Goal: Task Accomplishment & Management: Use online tool/utility

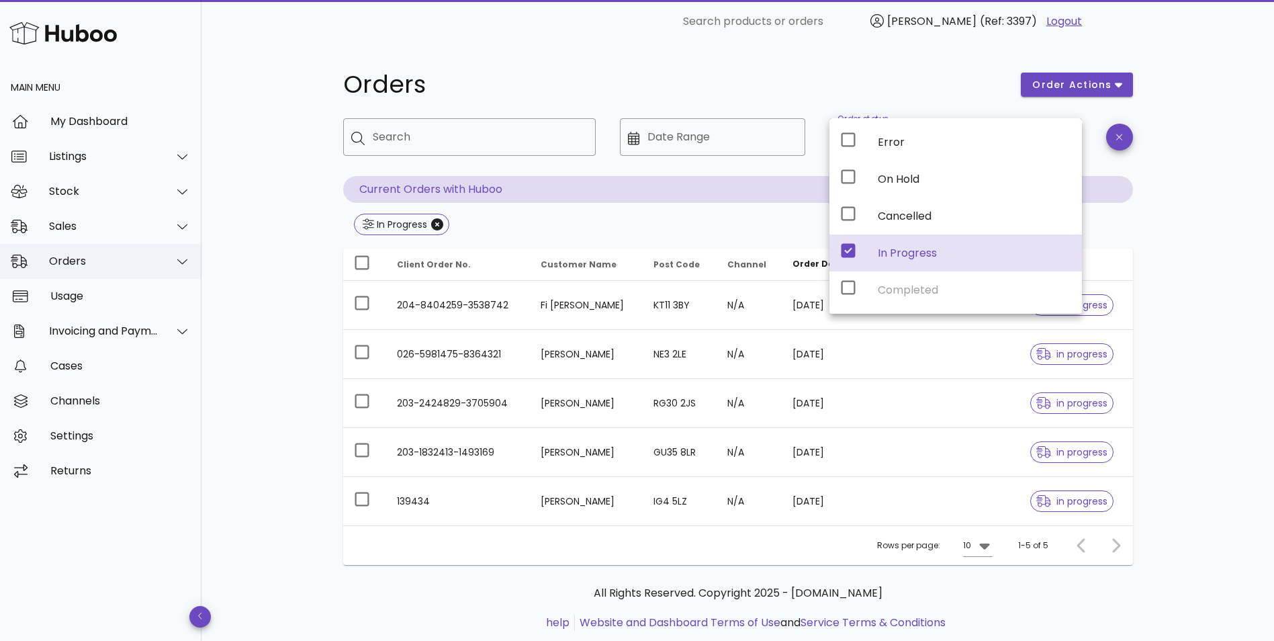
click at [93, 260] on div "Orders" at bounding box center [104, 261] width 110 height 13
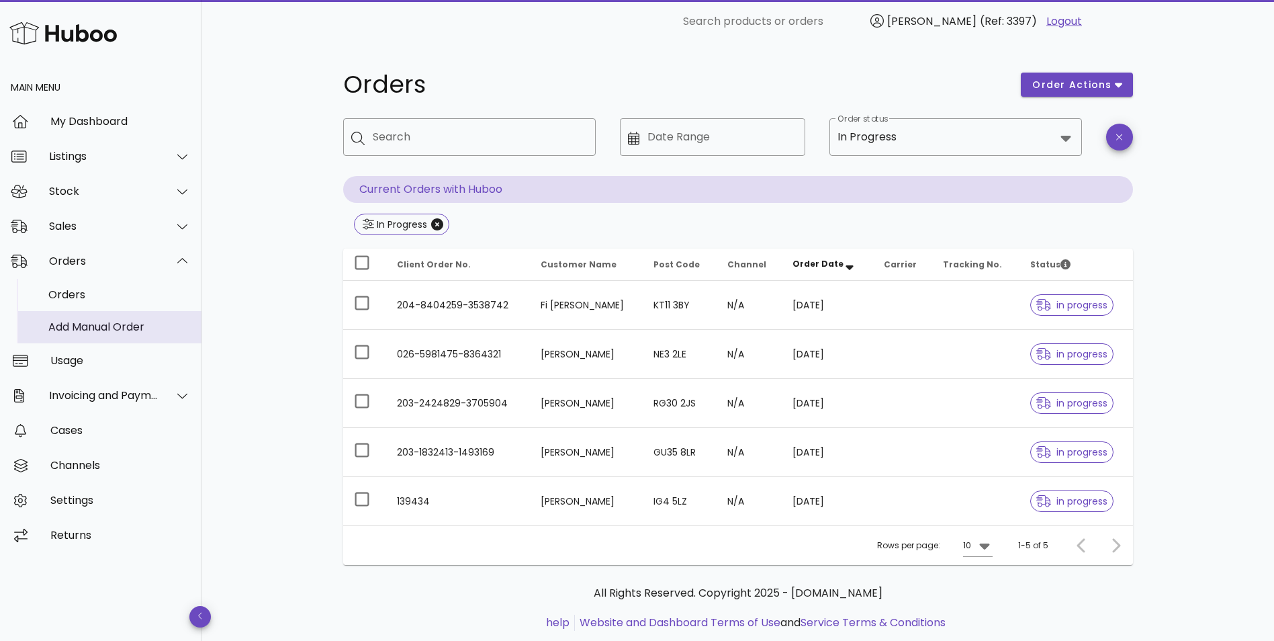
click at [81, 320] on div "Add Manual Order" at bounding box center [119, 326] width 142 height 29
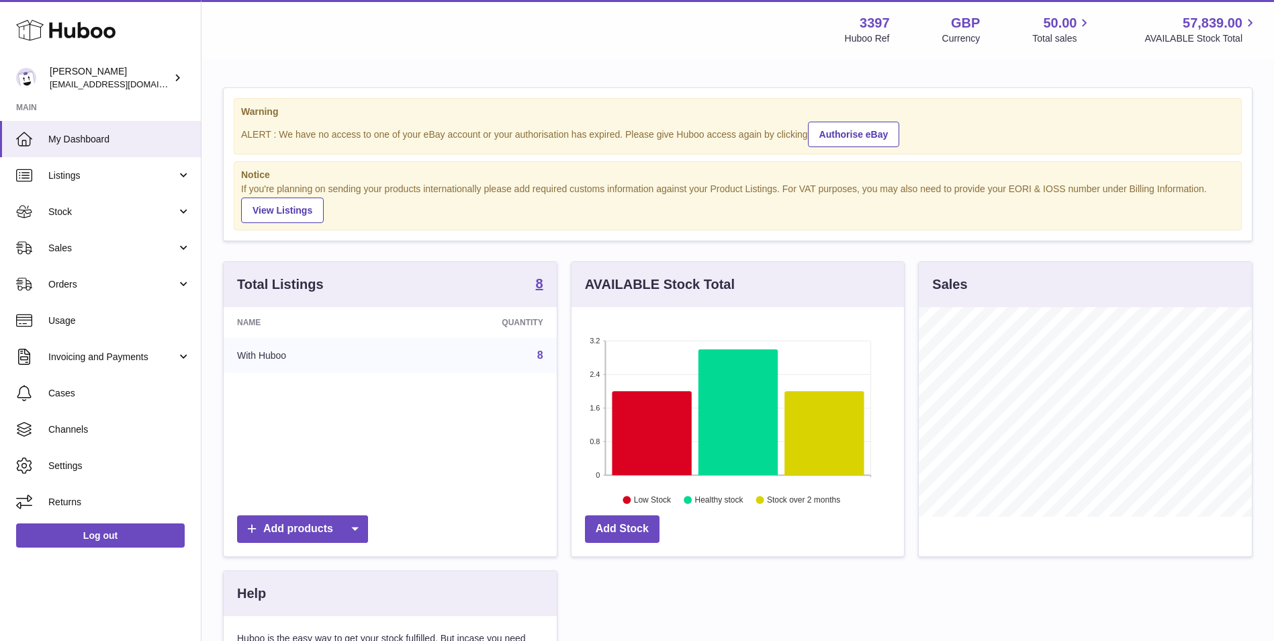
scroll to position [210, 333]
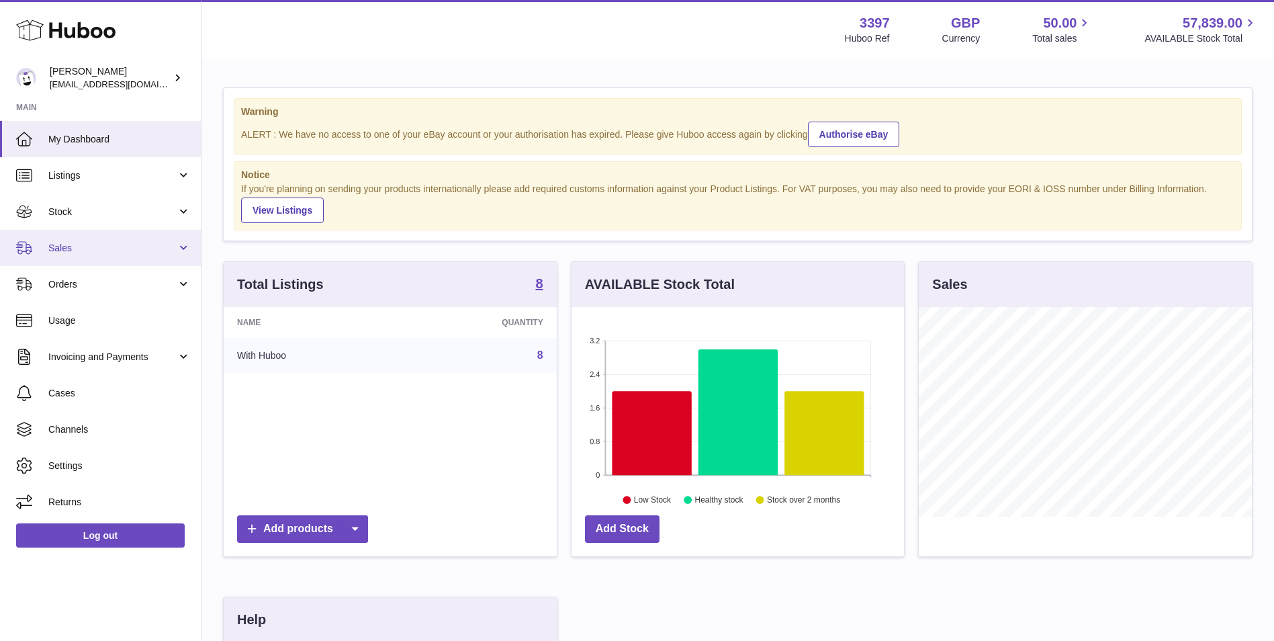
click at [100, 246] on span "Sales" at bounding box center [112, 248] width 128 height 13
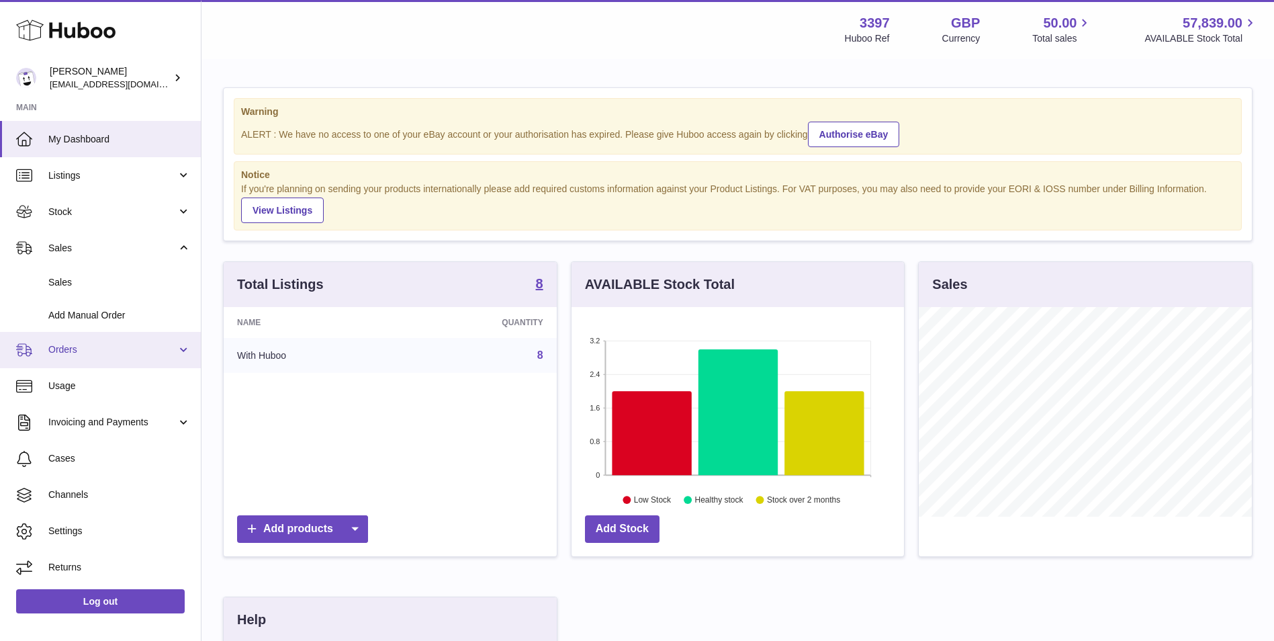
click at [71, 352] on span "Orders" at bounding box center [112, 349] width 128 height 13
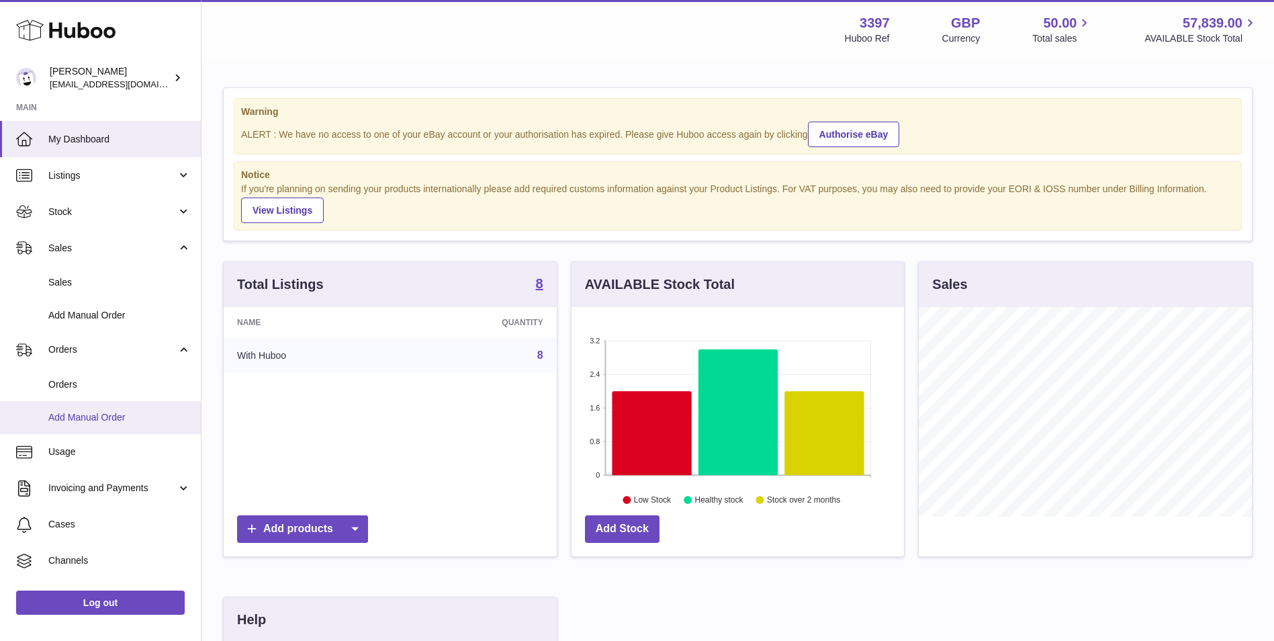
drag, startPoint x: 75, startPoint y: 421, endPoint x: 95, endPoint y: 421, distance: 20.8
click at [74, 421] on span "Add Manual Order" at bounding box center [119, 417] width 142 height 13
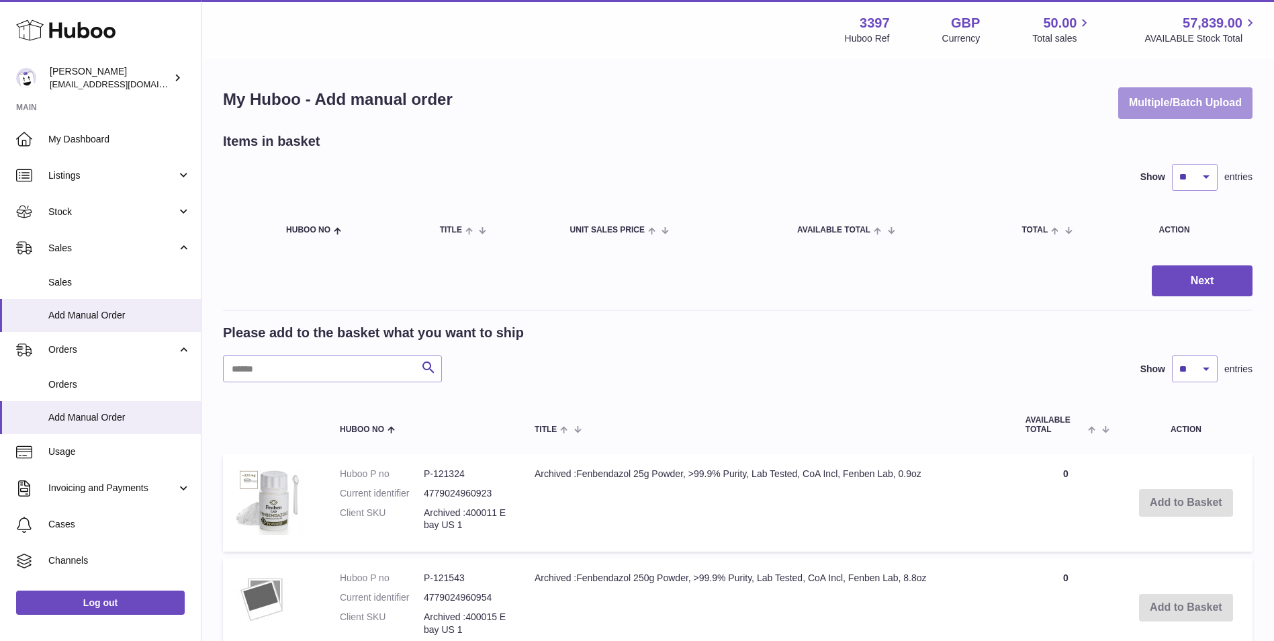
click at [1193, 93] on button "Multiple/Batch Upload" at bounding box center [1186, 103] width 134 height 32
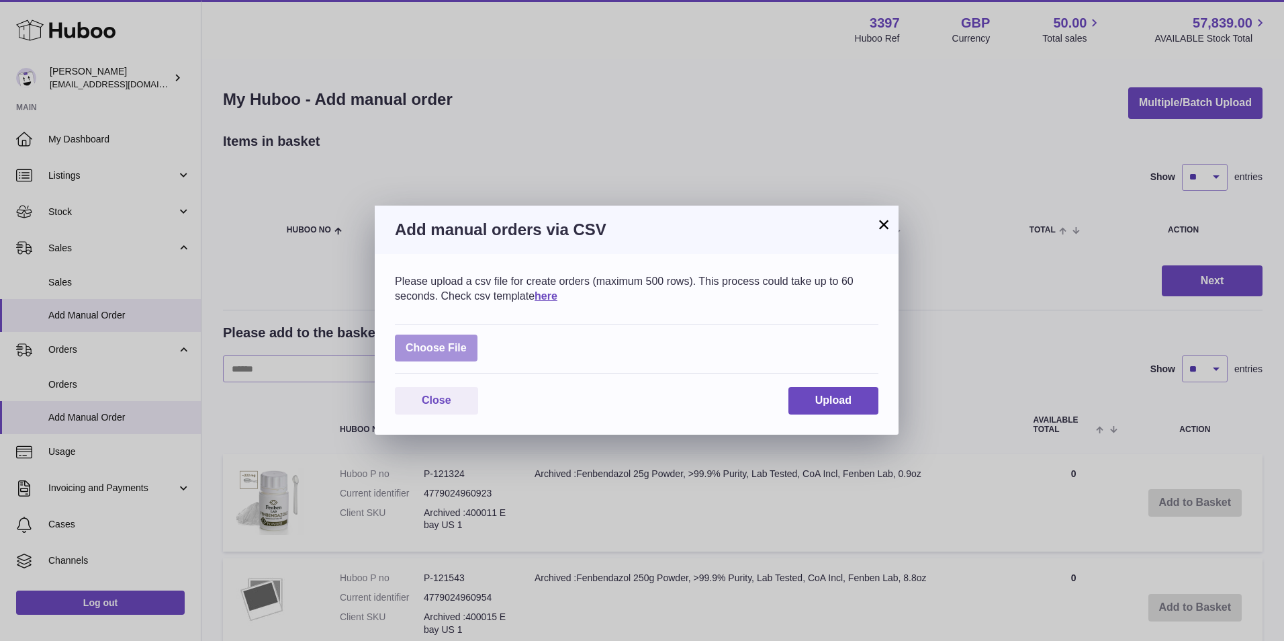
click at [427, 347] on label at bounding box center [436, 349] width 83 height 28
click at [467, 342] on input "file" at bounding box center [467, 341] width 1 height 1
type input "**********"
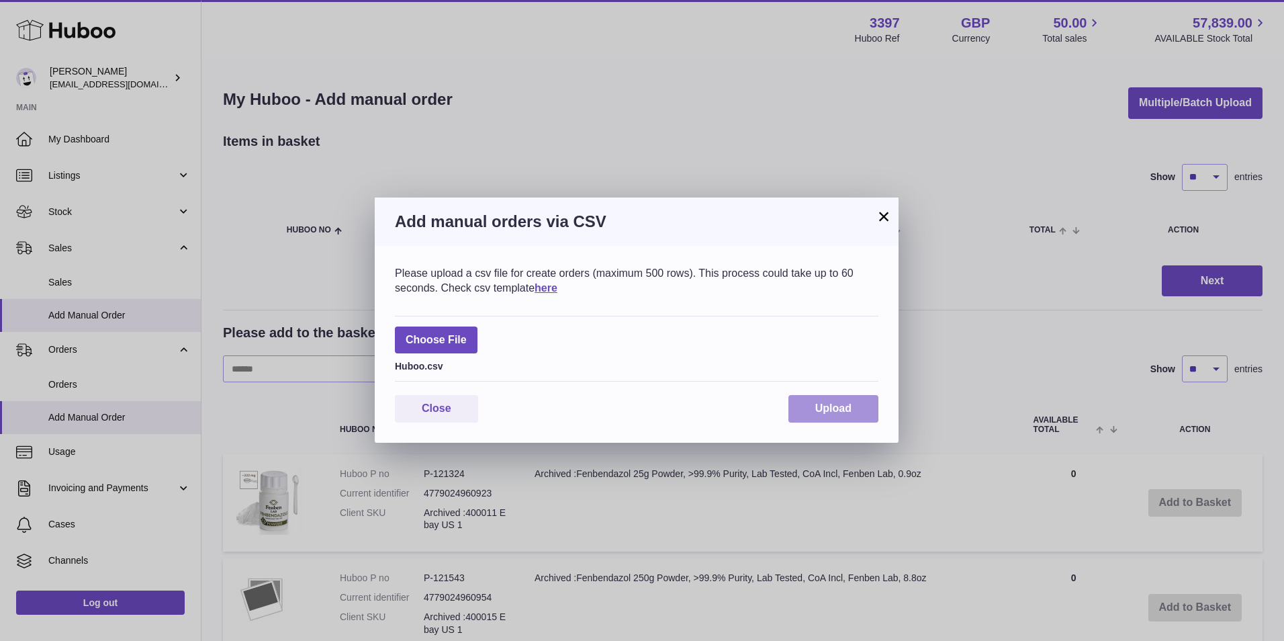
click at [843, 410] on span "Upload" at bounding box center [834, 407] width 36 height 11
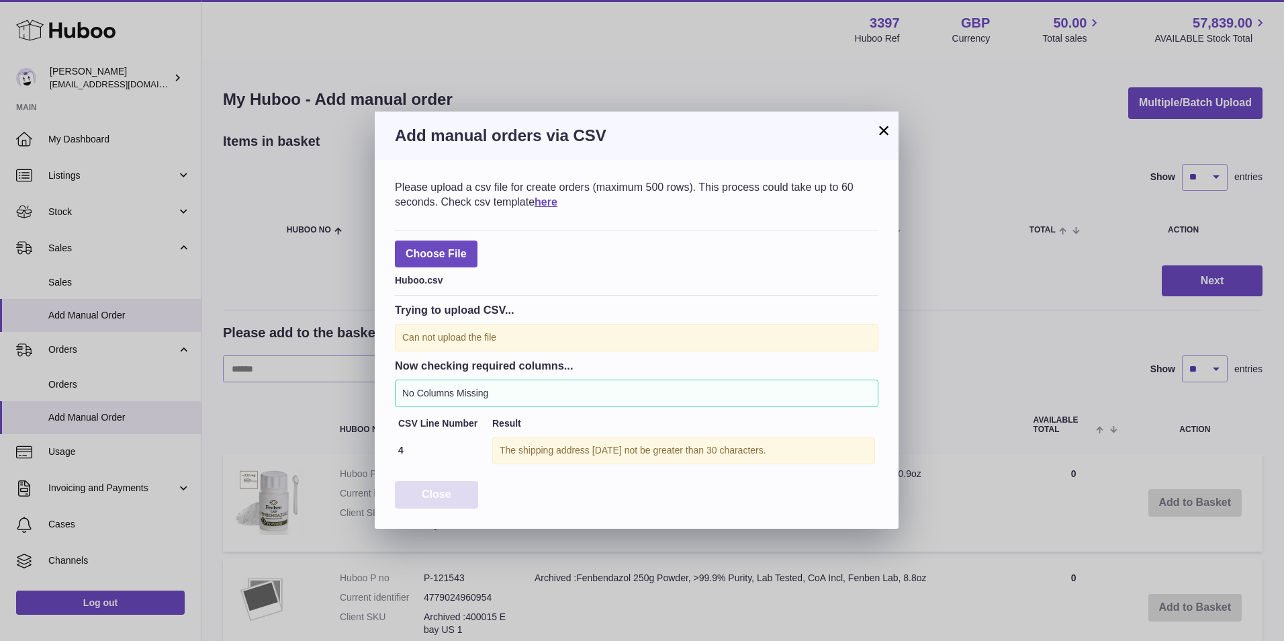
click at [447, 489] on span "Close" at bounding box center [437, 493] width 30 height 11
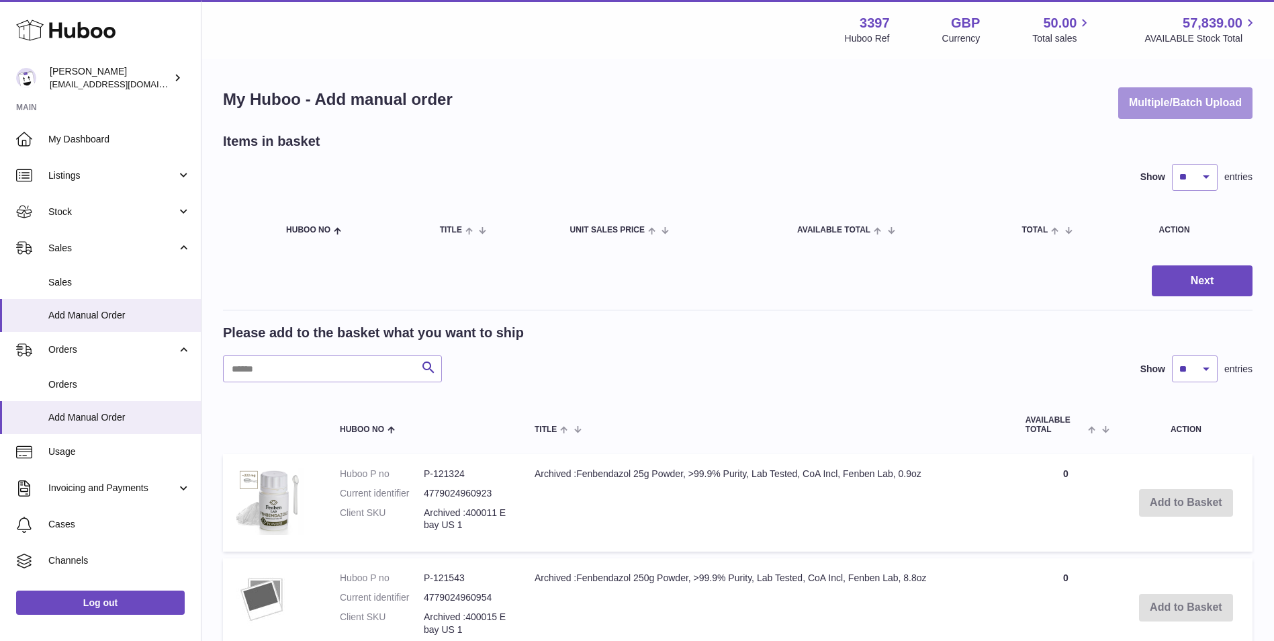
click at [1217, 101] on button "Multiple/Batch Upload" at bounding box center [1186, 103] width 134 height 32
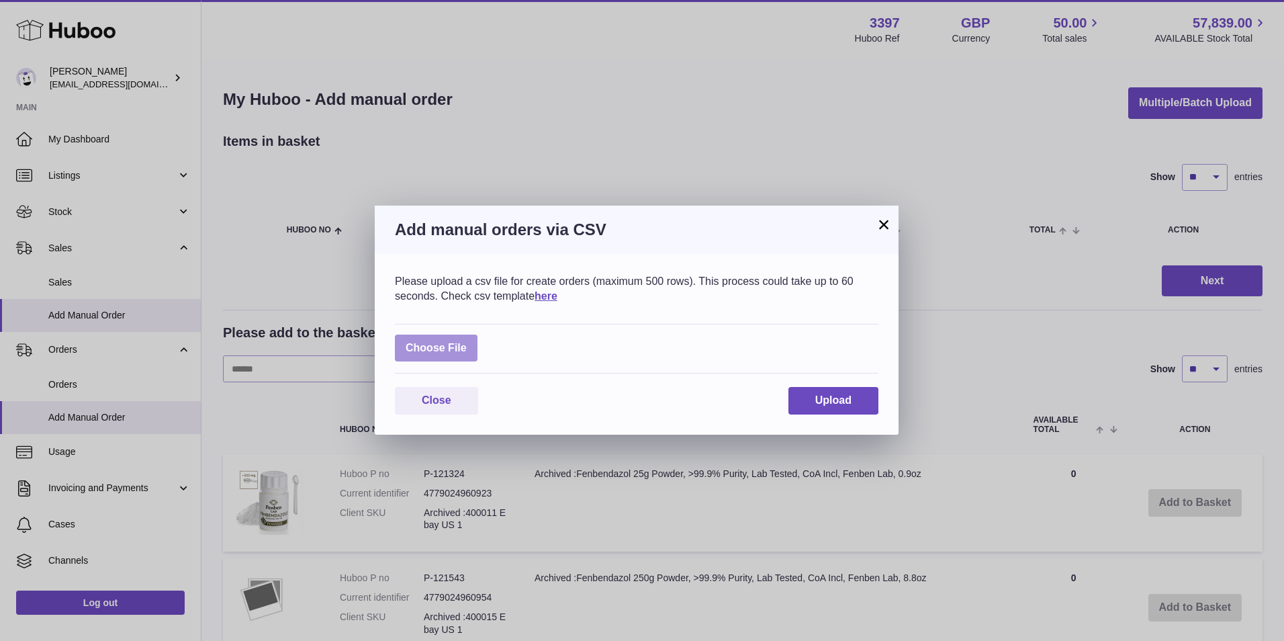
click at [427, 356] on label at bounding box center [436, 349] width 83 height 28
click at [467, 342] on input "file" at bounding box center [467, 341] width 1 height 1
type input "**********"
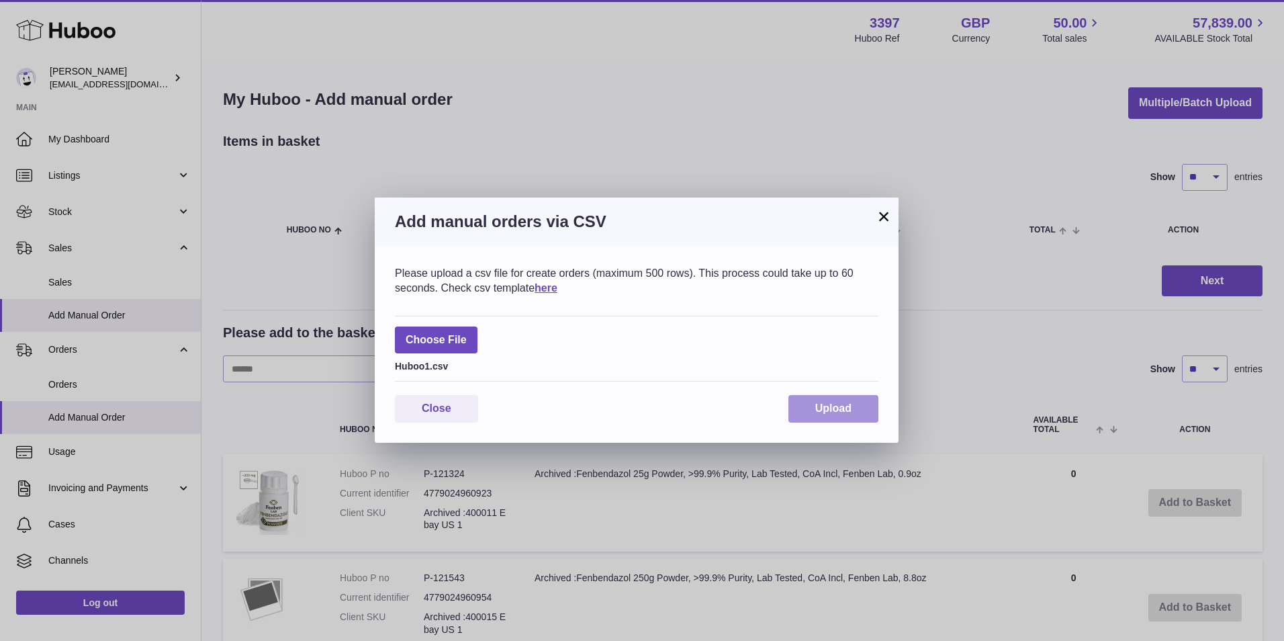
click at [853, 409] on button "Upload" at bounding box center [834, 409] width 90 height 28
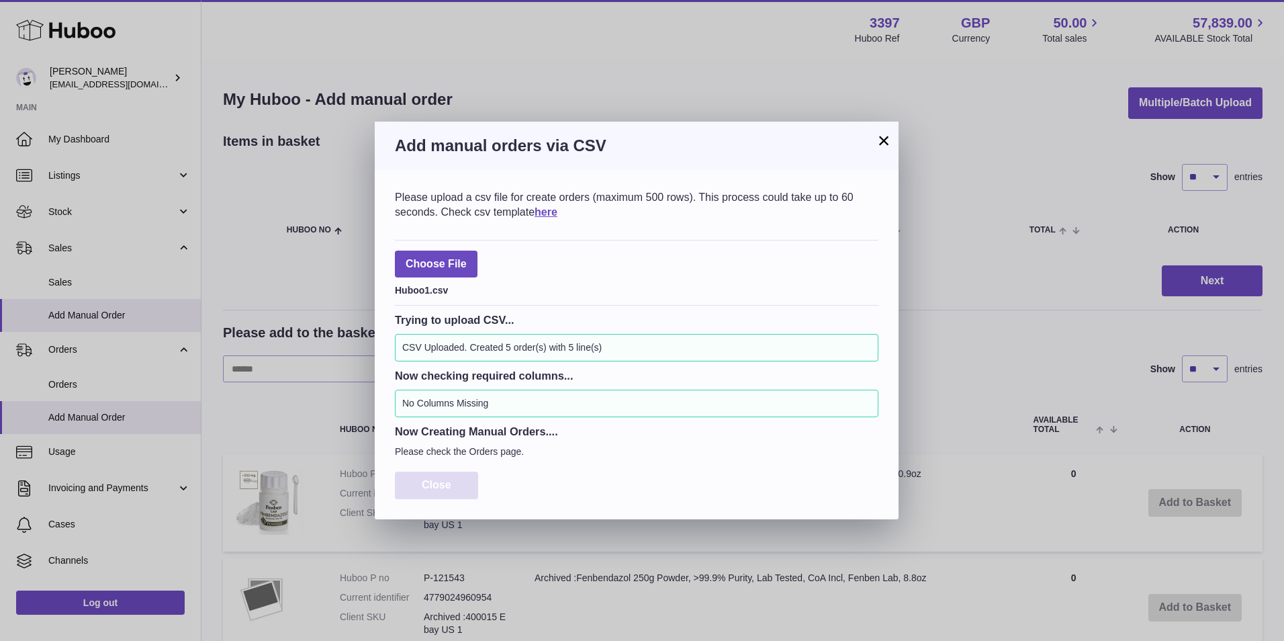
click at [463, 476] on button "Close" at bounding box center [436, 486] width 83 height 28
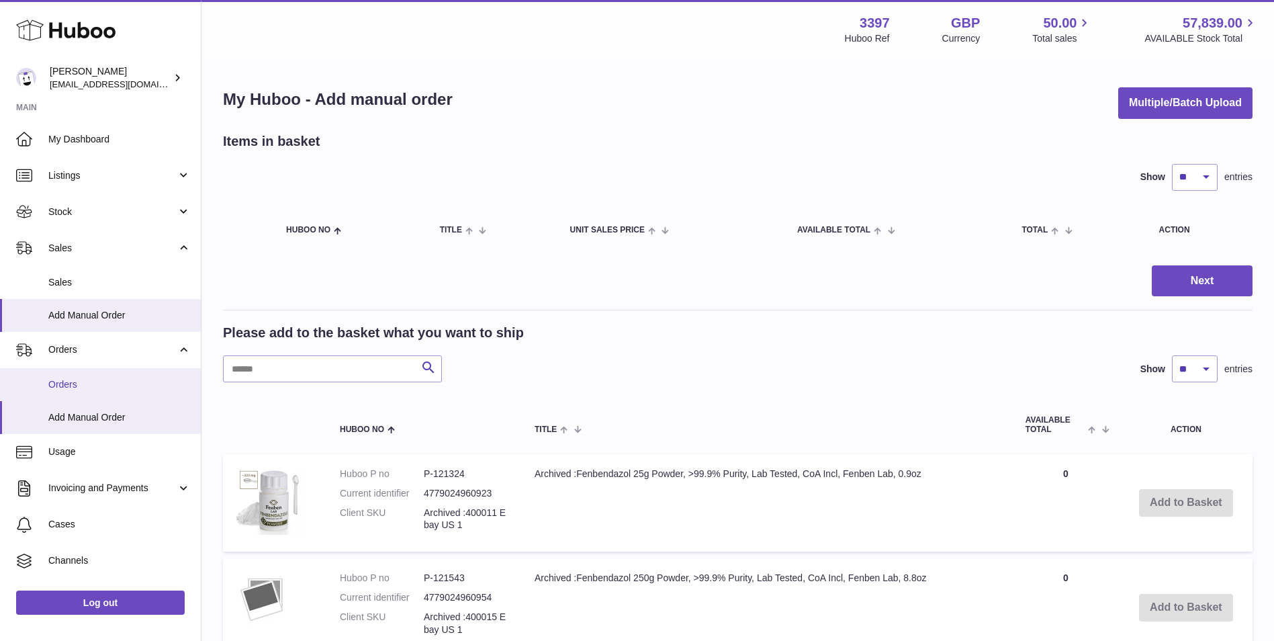
click at [67, 382] on span "Orders" at bounding box center [119, 384] width 142 height 13
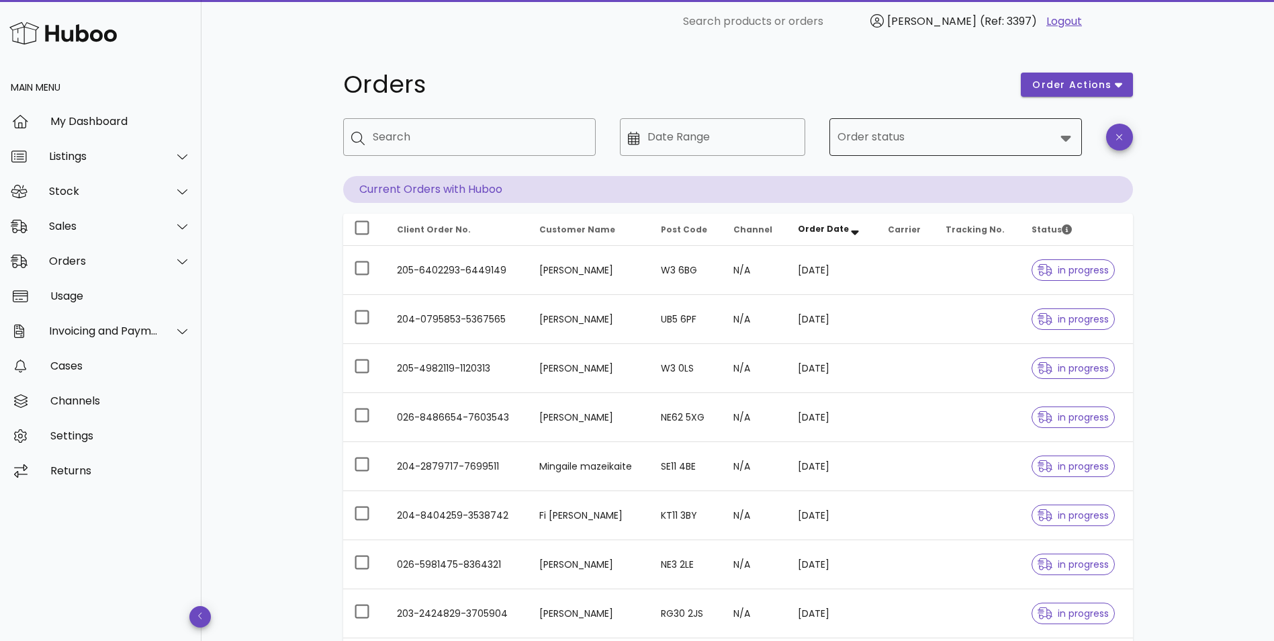
click at [994, 133] on input "Order status" at bounding box center [947, 136] width 218 height 21
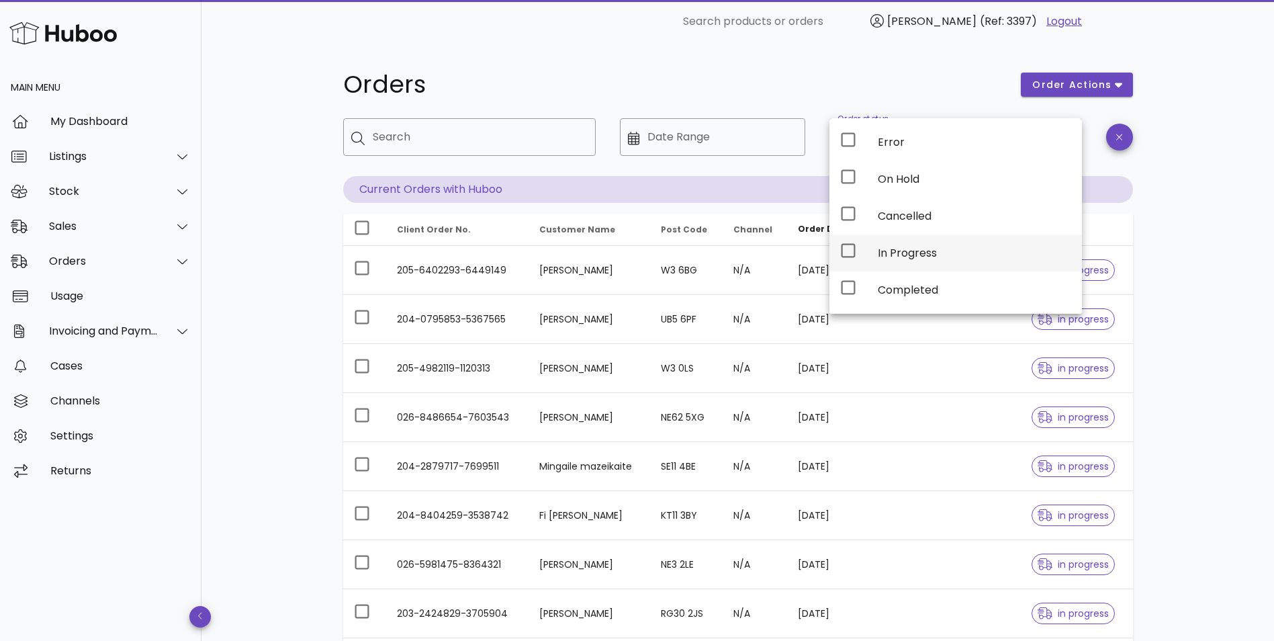
click at [925, 247] on div "In Progress" at bounding box center [974, 253] width 193 height 13
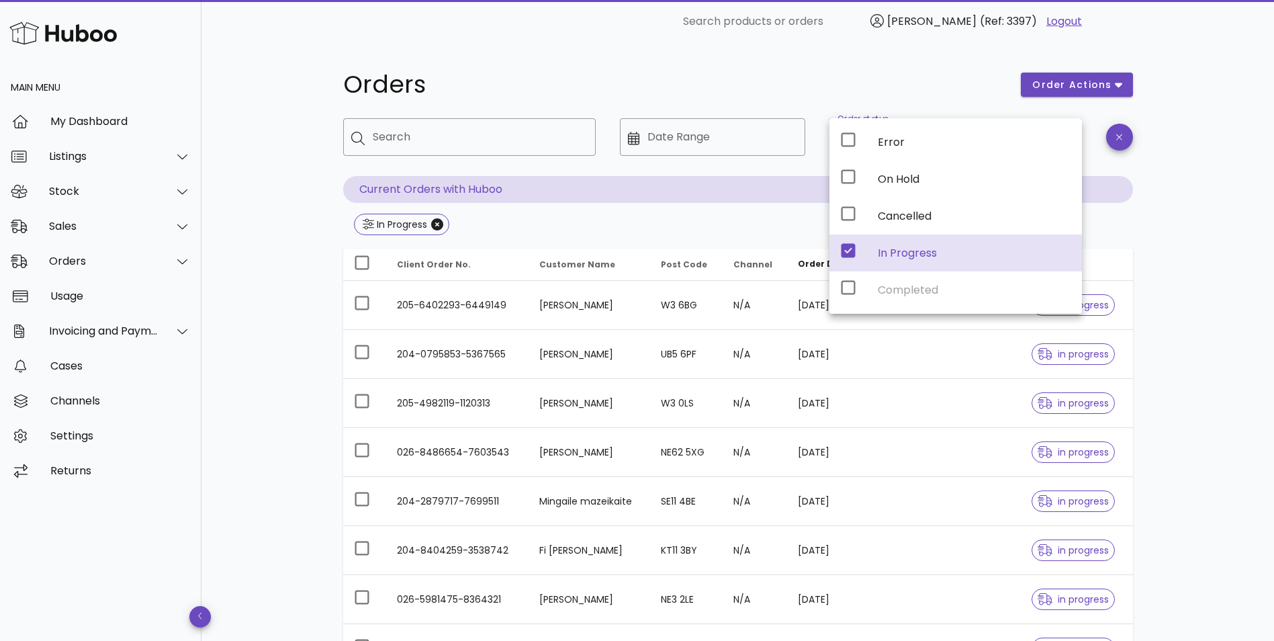
click at [288, 228] on div "Orders order actions ​ Search ​ Date Range ​ Order status In Progress Current O…" at bounding box center [738, 481] width 1073 height 876
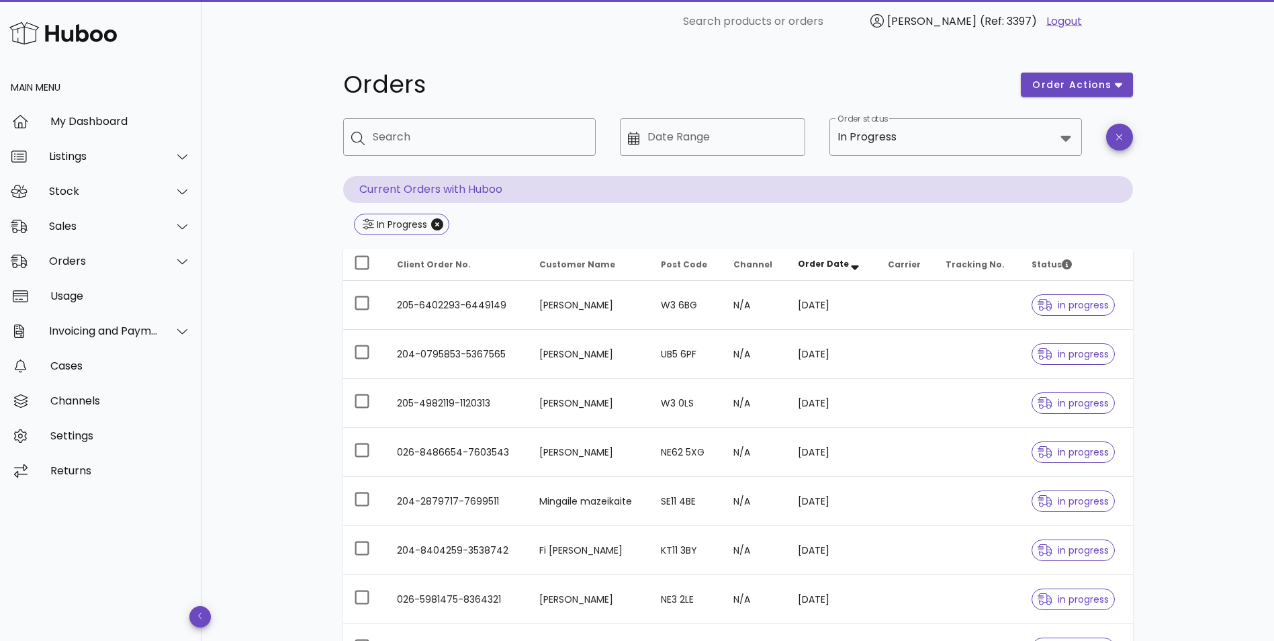
scroll to position [278, 0]
